Goal: Find specific page/section: Find specific page/section

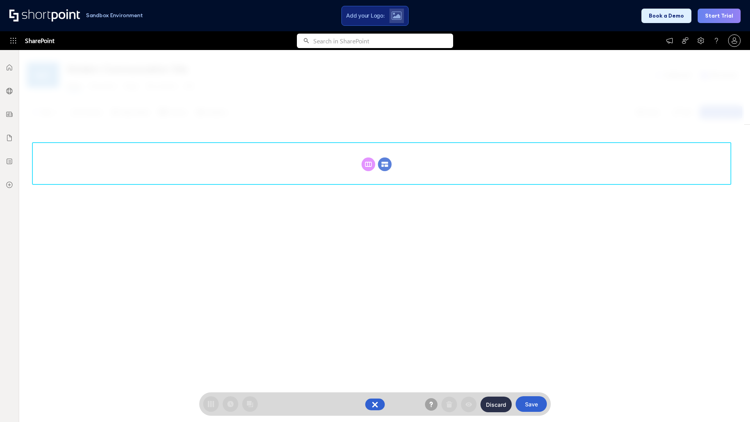
scroll to position [107, 0]
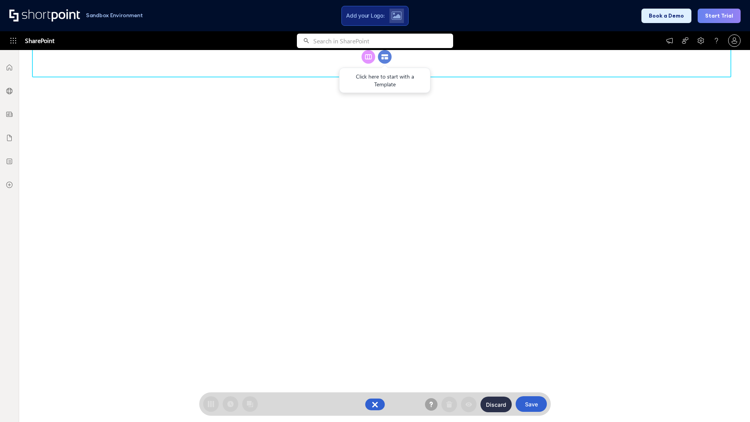
click at [385, 64] on circle at bounding box center [385, 57] width 14 height 14
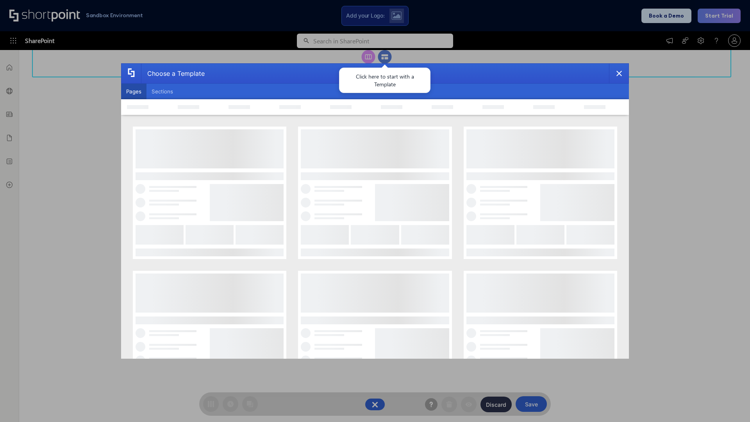
scroll to position [0, 0]
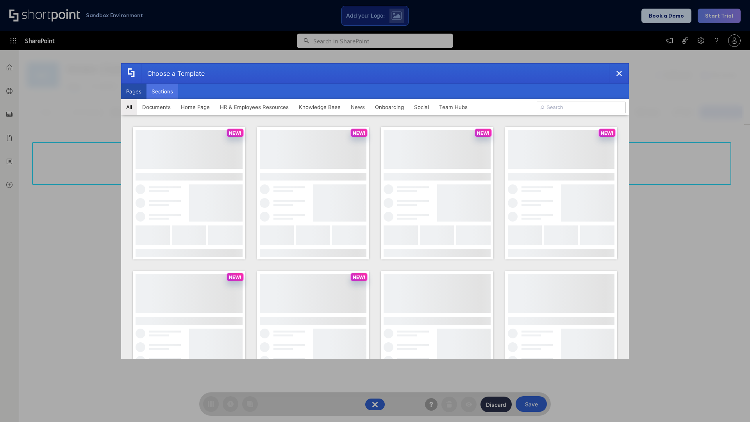
click at [162, 91] on button "Sections" at bounding box center [163, 92] width 32 height 16
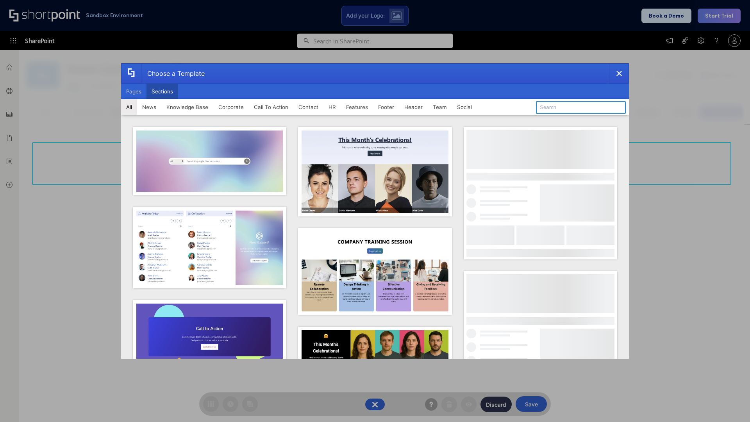
type input "Healthcare Team"
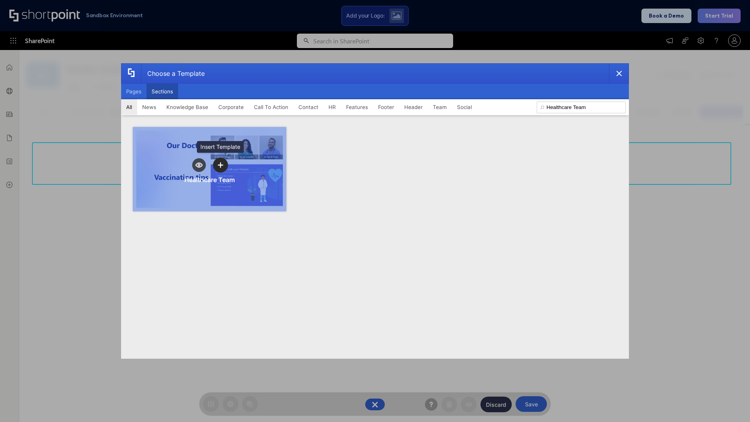
click at [220, 165] on icon "template selector" at bounding box center [220, 165] width 5 height 5
